Goal: Ask a question

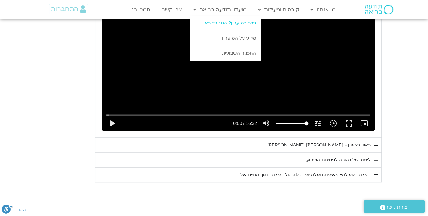
click at [227, 16] on link "כבר במועדון? התחבר כאן" at bounding box center [225, 23] width 71 height 15
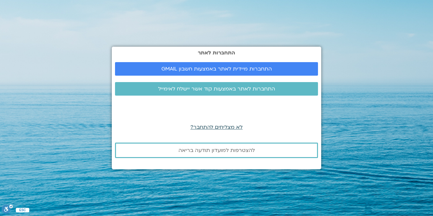
click at [213, 125] on span "לא מצליחים להתחבר?" at bounding box center [216, 127] width 52 height 7
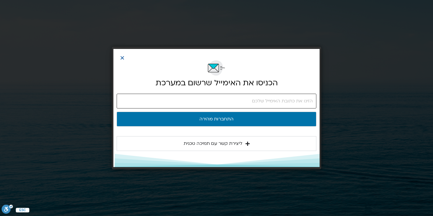
click at [248, 101] on input "email" at bounding box center [216, 101] width 200 height 15
type input "nivajaccard@gmail.com"
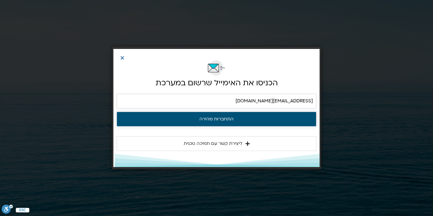
click at [218, 118] on button "התחברות מהירה" at bounding box center [216, 119] width 200 height 15
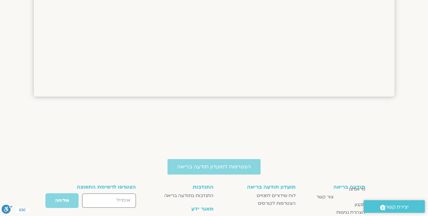
scroll to position [547, 0]
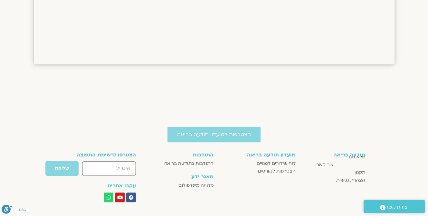
click at [117, 165] on input "email" at bounding box center [109, 168] width 54 height 14
type input "nivajaccard@gmail.com"
click at [60, 168] on span "שליחה" at bounding box center [62, 168] width 14 height 5
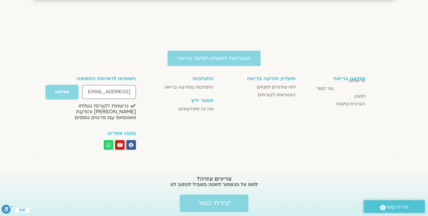
scroll to position [633, 0]
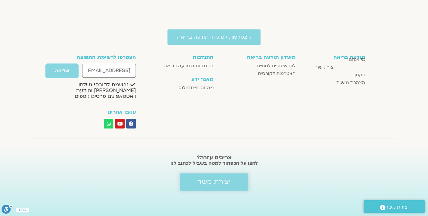
click at [211, 181] on span "יצירת קשר" at bounding box center [213, 182] width 33 height 8
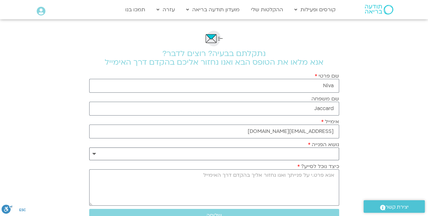
click at [331, 152] on select "**********" at bounding box center [214, 153] width 250 height 13
click at [329, 176] on textarea "כיצד נוכל לסייע?" at bounding box center [214, 187] width 250 height 36
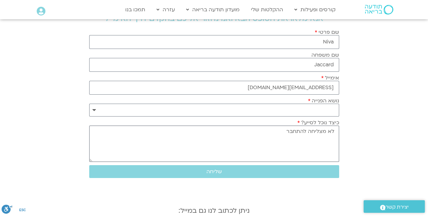
scroll to position [64, 0]
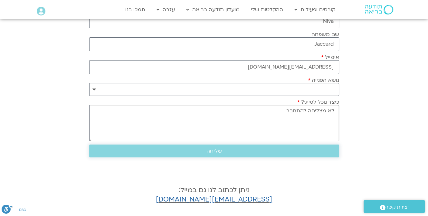
type textarea "לא מצליחה להתחבר"
click at [215, 149] on span "שליחה" at bounding box center [213, 151] width 15 height 6
click at [329, 85] on select "**********" at bounding box center [214, 89] width 250 height 13
select select "**********"
click at [89, 83] on select "**********" at bounding box center [214, 89] width 250 height 13
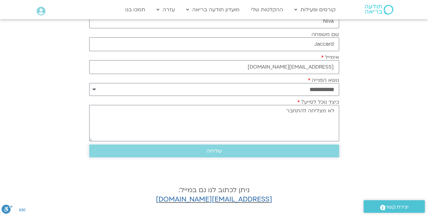
click at [216, 148] on span "שליחה" at bounding box center [213, 151] width 15 height 6
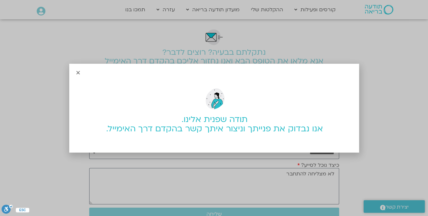
scroll to position [0, 0]
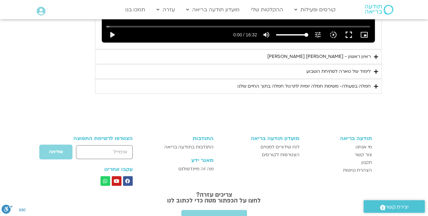
scroll to position [476, 0]
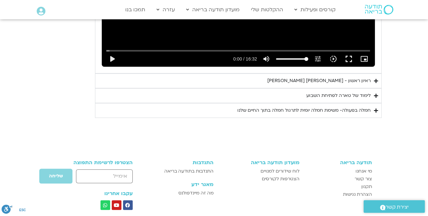
click at [275, 107] on div "חמלה בפעולה- משימת חמלה יומית לתרגול חמלה בתוך החיים שלנו" at bounding box center [303, 111] width 133 height 8
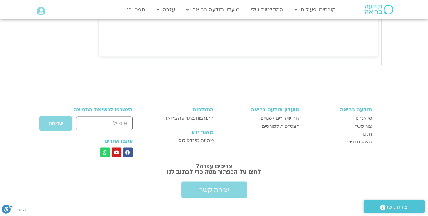
scroll to position [959, 0]
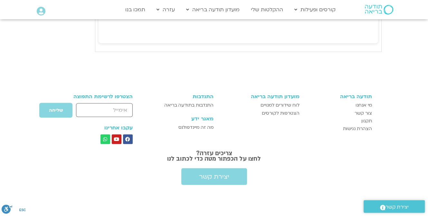
click at [101, 110] on input "אימייל" at bounding box center [104, 110] width 56 height 14
type input "[EMAIL_ADDRESS][DOMAIN_NAME]"
click at [61, 109] on span "שליחה" at bounding box center [56, 109] width 14 height 5
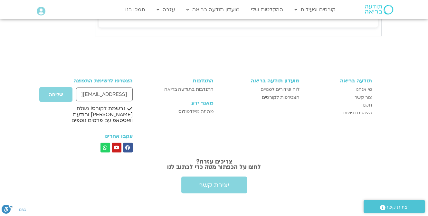
scroll to position [983, 0]
